Goal: Find specific page/section: Find specific page/section

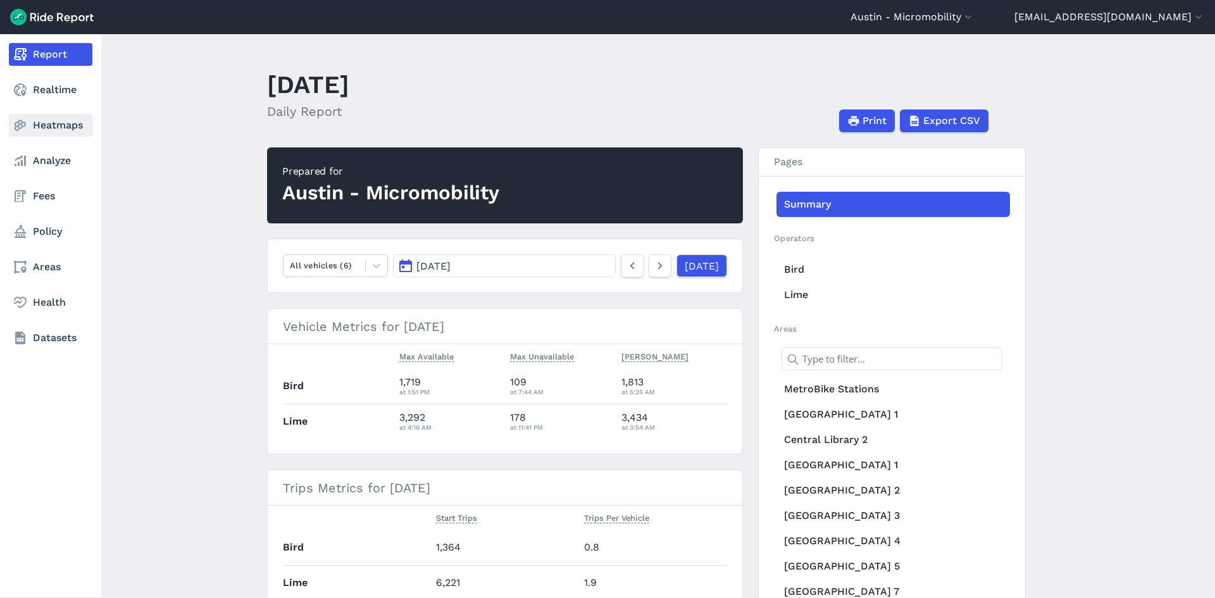
click at [44, 123] on link "Heatmaps" at bounding box center [51, 125] width 84 height 23
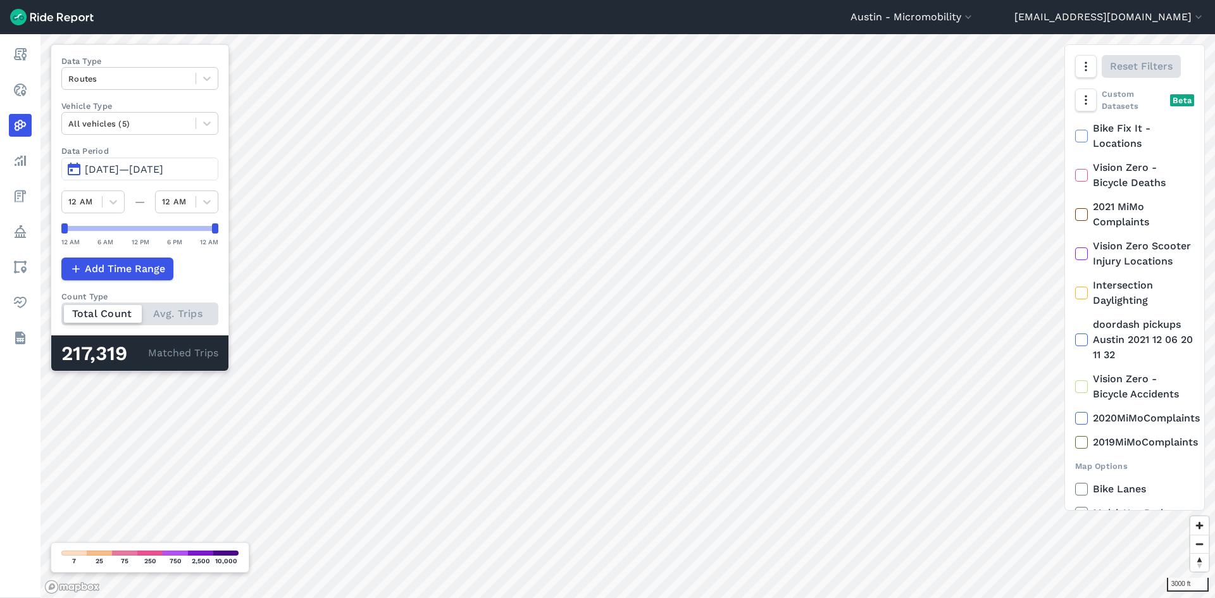
click at [104, 170] on span "[DATE]—[DATE]" at bounding box center [124, 169] width 78 height 12
click at [72, 169] on button "[DATE]—[DATE]" at bounding box center [139, 169] width 157 height 23
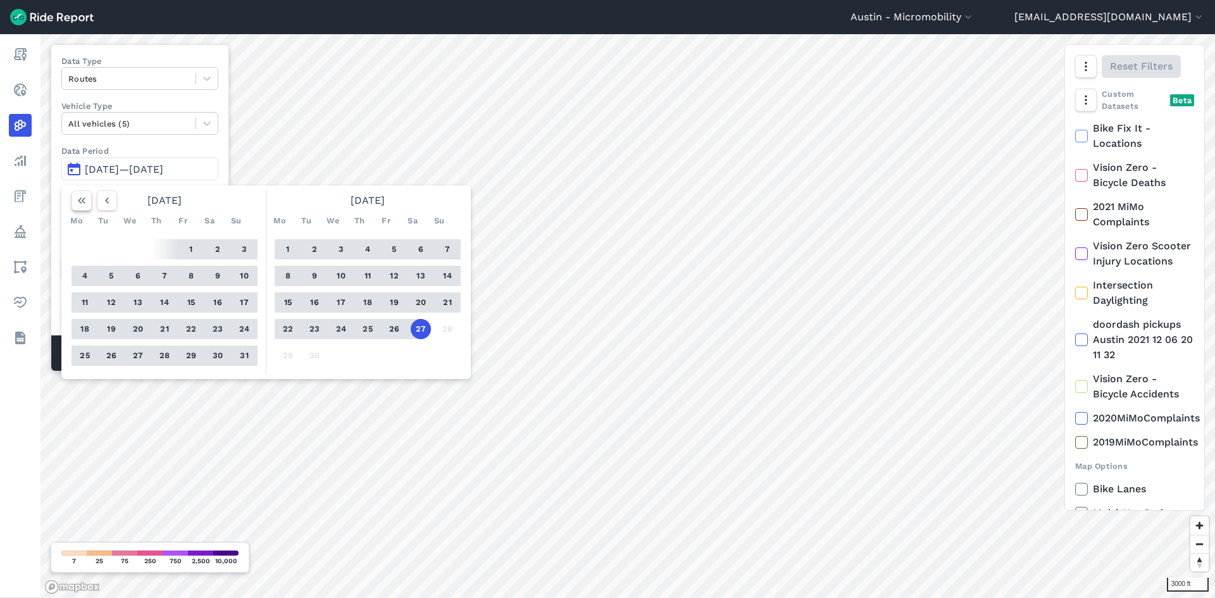
click at [82, 203] on icon "button" at bounding box center [81, 200] width 13 height 13
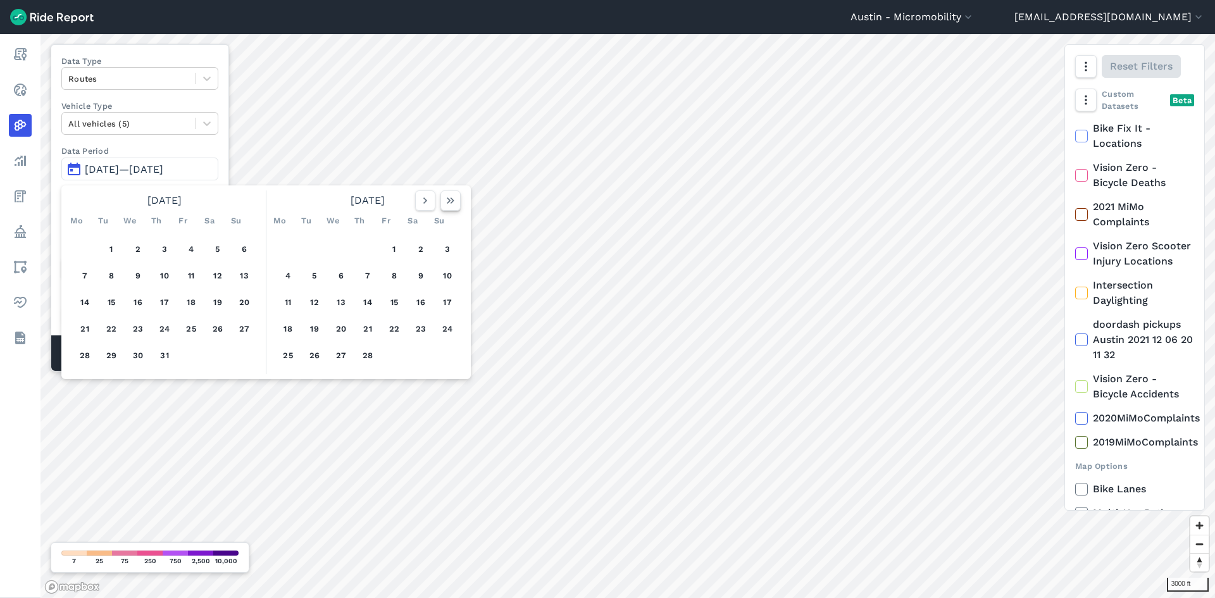
click at [453, 201] on use "button" at bounding box center [451, 201] width 8 height 6
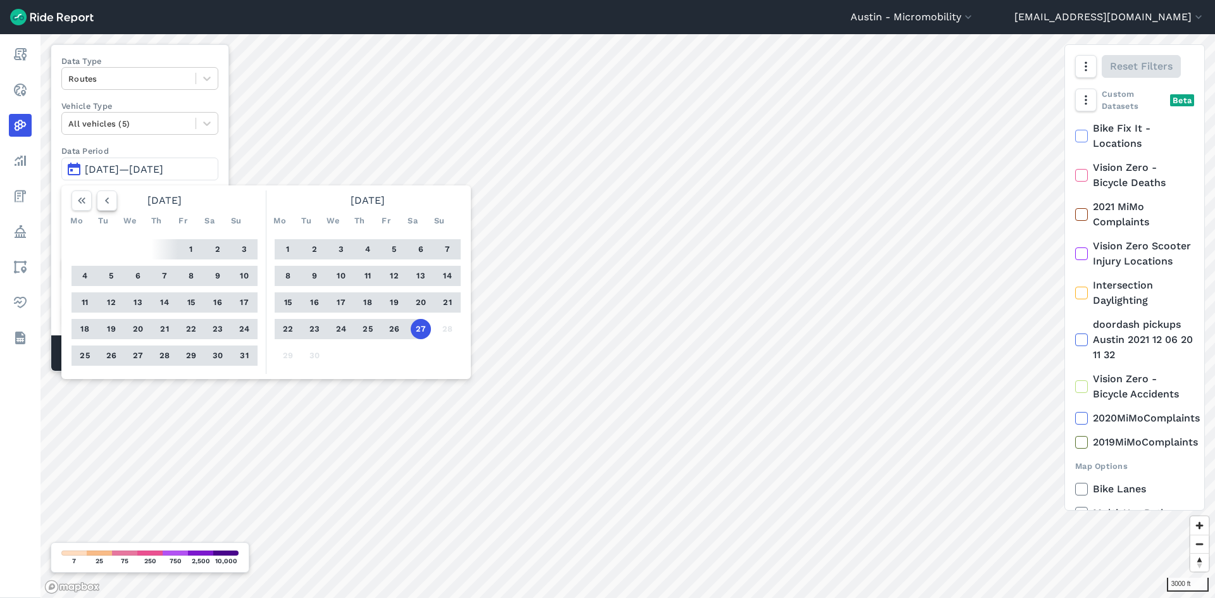
click at [104, 201] on icon "button" at bounding box center [107, 200] width 13 height 13
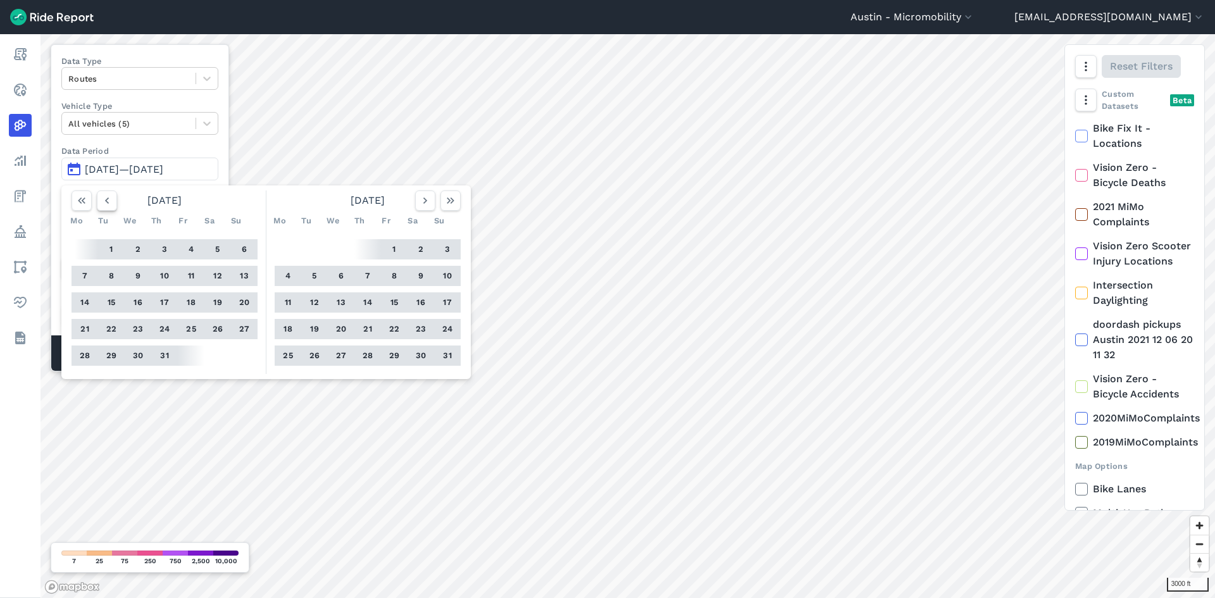
click at [104, 201] on icon "button" at bounding box center [107, 200] width 13 height 13
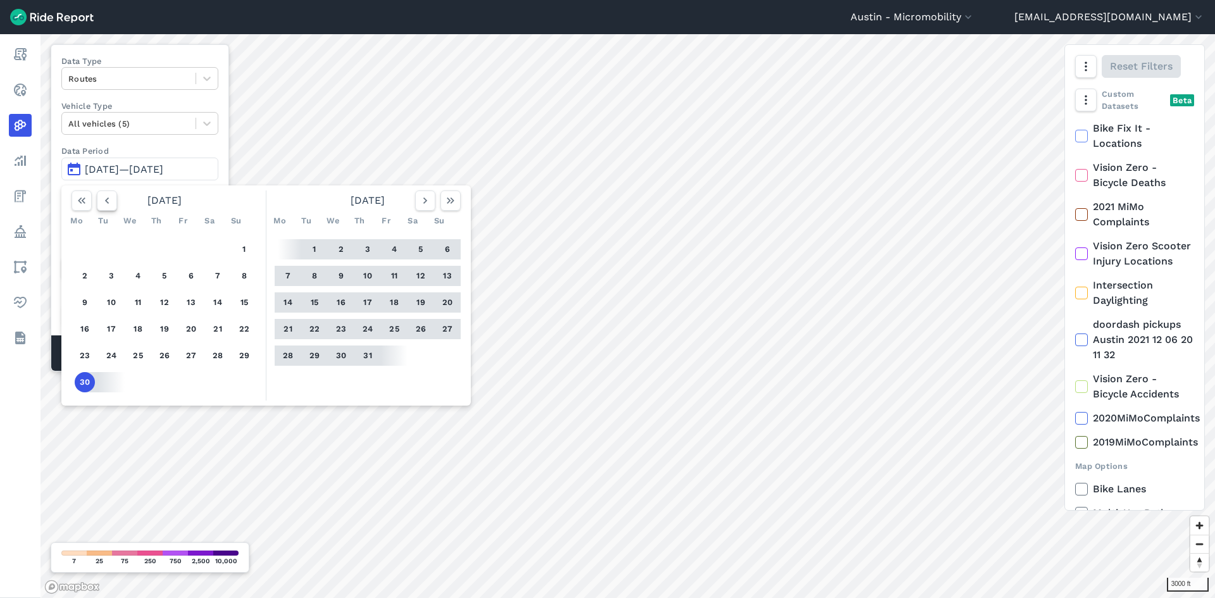
click at [104, 201] on icon "button" at bounding box center [107, 200] width 13 height 13
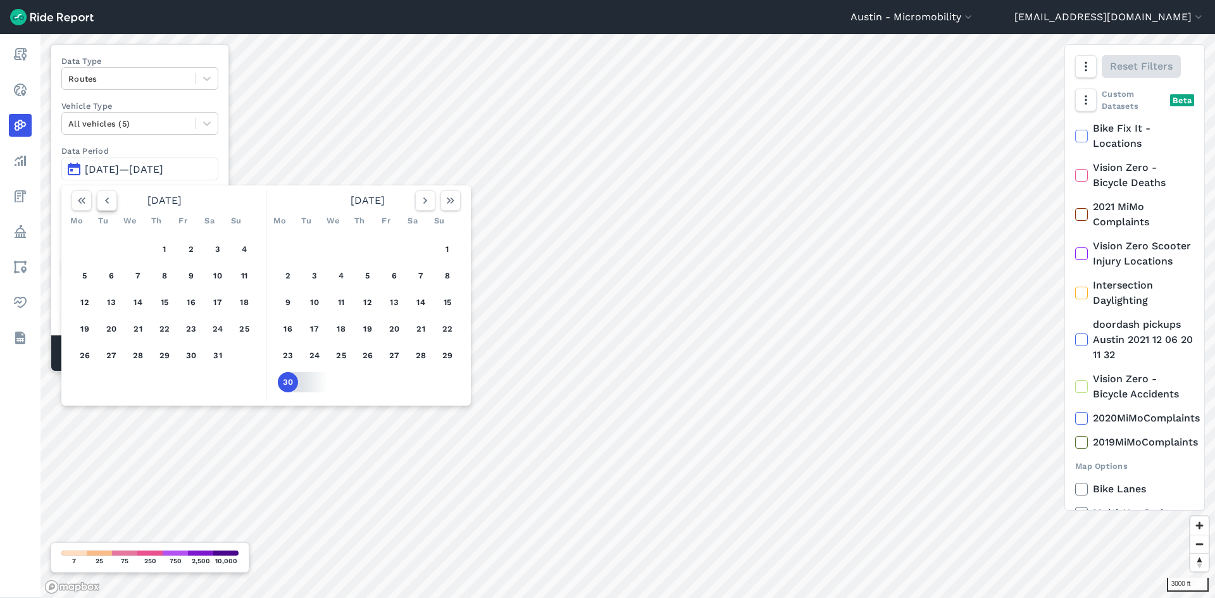
click at [104, 201] on icon "button" at bounding box center [107, 200] width 13 height 13
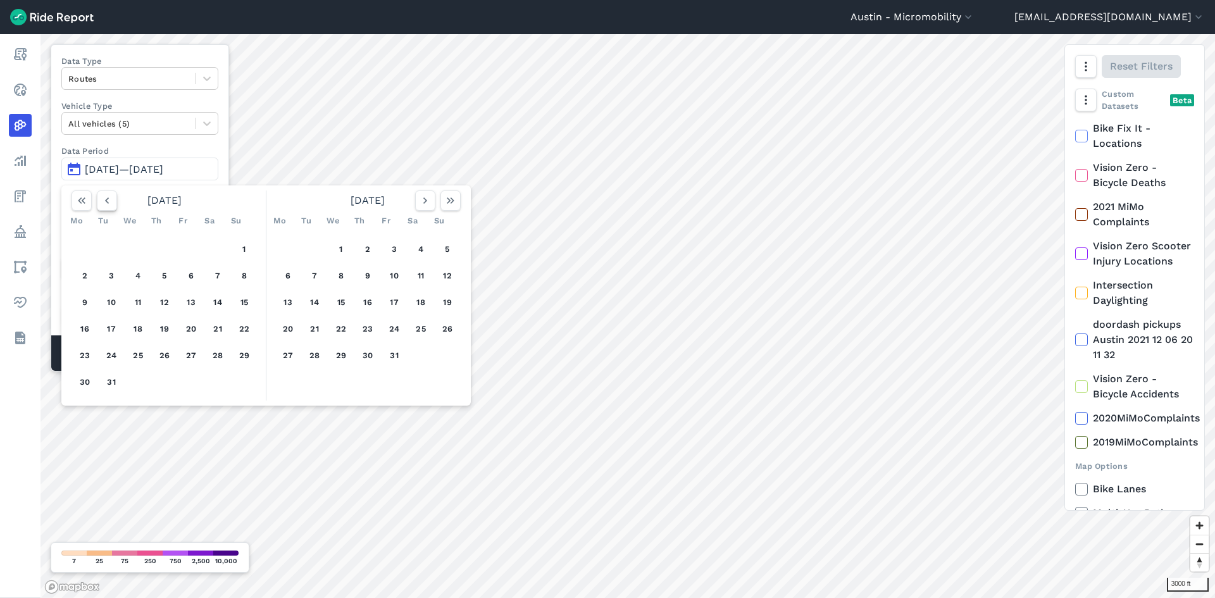
click at [104, 201] on icon "button" at bounding box center [107, 200] width 13 height 13
click at [316, 249] on button "1" at bounding box center [314, 249] width 20 height 20
click at [446, 204] on icon "button" at bounding box center [450, 200] width 13 height 13
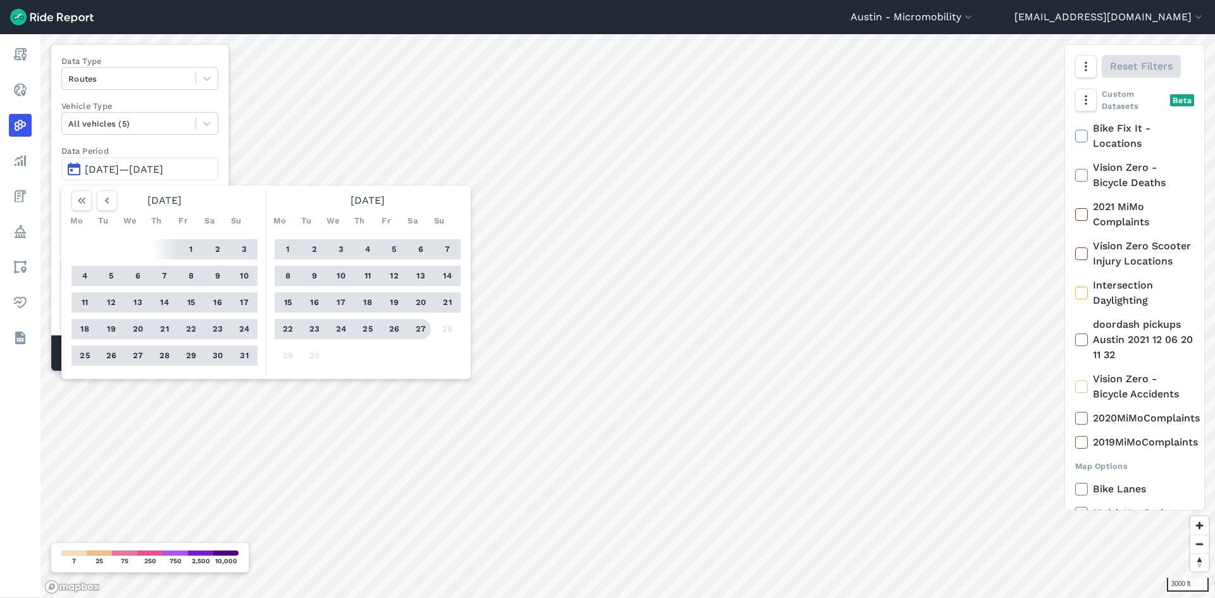
click at [425, 329] on button "27" at bounding box center [421, 329] width 20 height 20
